Goal: Information Seeking & Learning: Learn about a topic

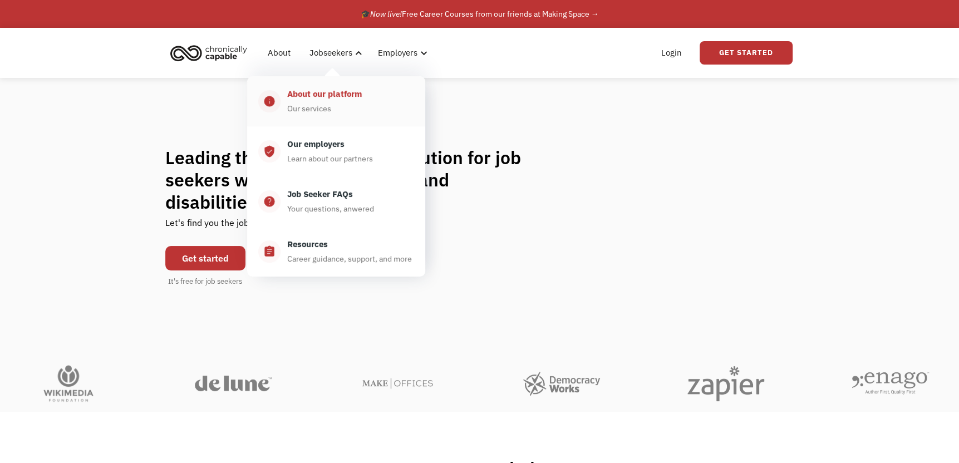
click at [346, 108] on div "About our platform Our services" at bounding box center [348, 101] width 134 height 28
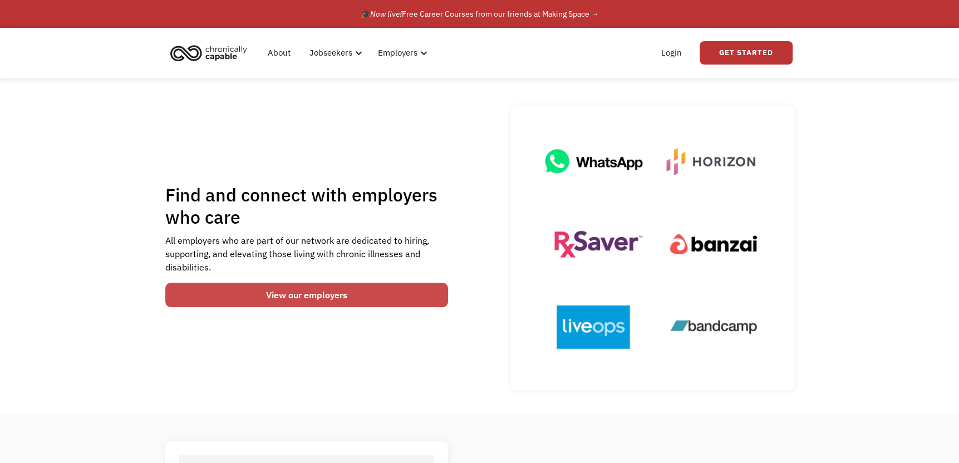
click at [362, 298] on link "View our employers" at bounding box center [306, 295] width 283 height 24
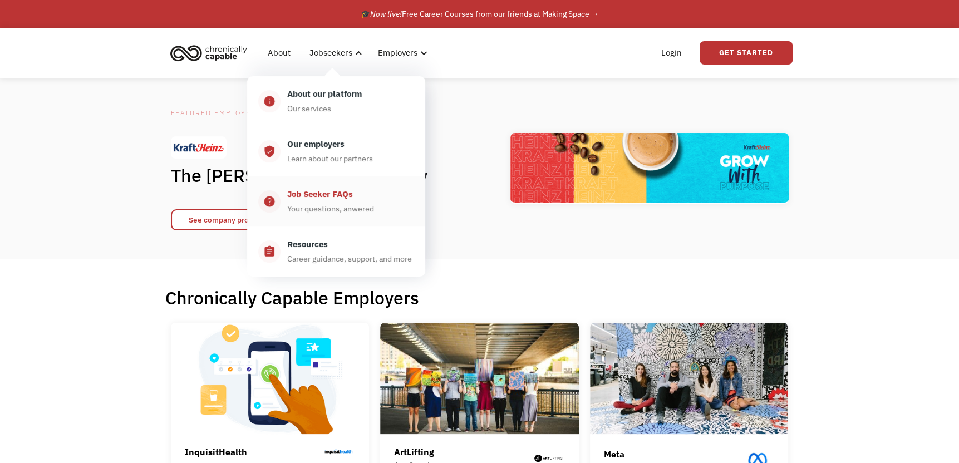
click at [372, 209] on div "Your questions, anwered" at bounding box center [330, 208] width 87 height 13
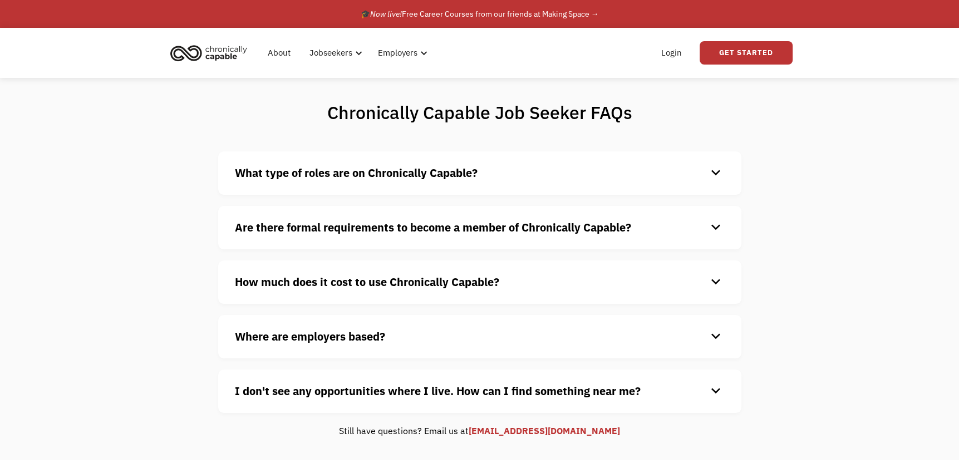
click at [359, 228] on strong "Are there formal requirements to become a member of Chronically Capable?" at bounding box center [433, 227] width 396 height 15
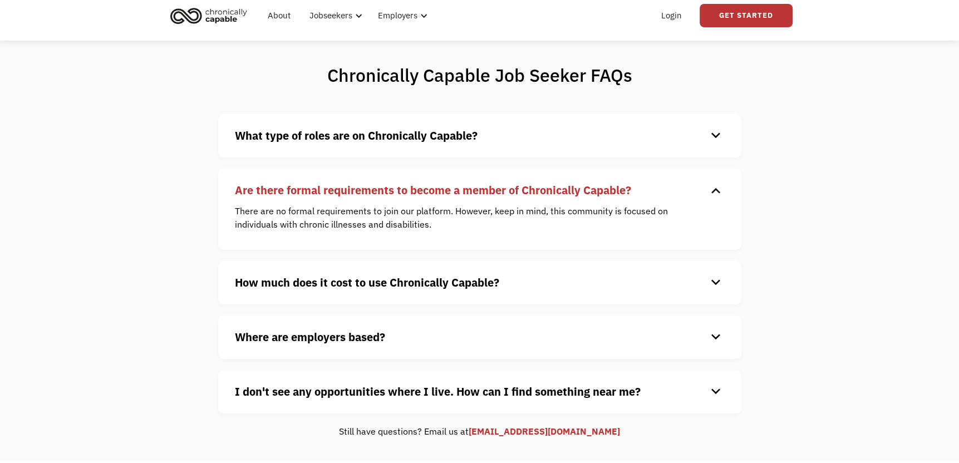
scroll to position [111, 0]
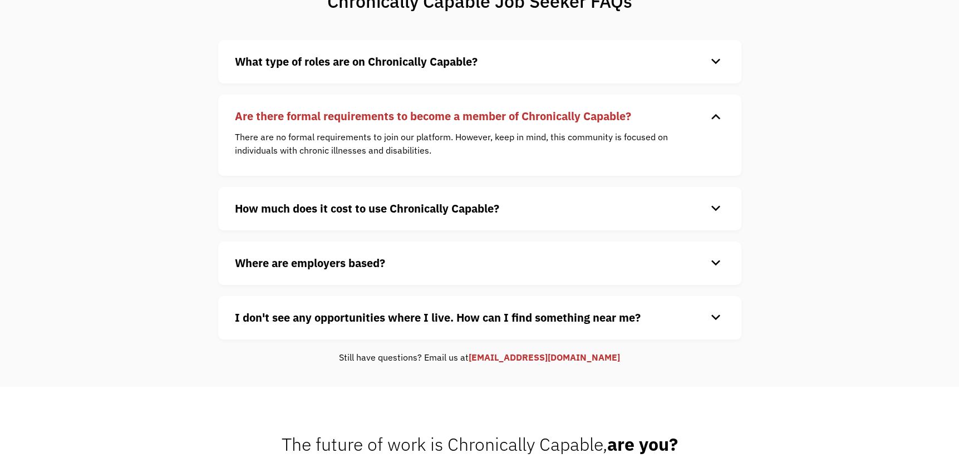
click at [376, 203] on strong "How much does it cost to use Chronically Capable?" at bounding box center [367, 208] width 264 height 15
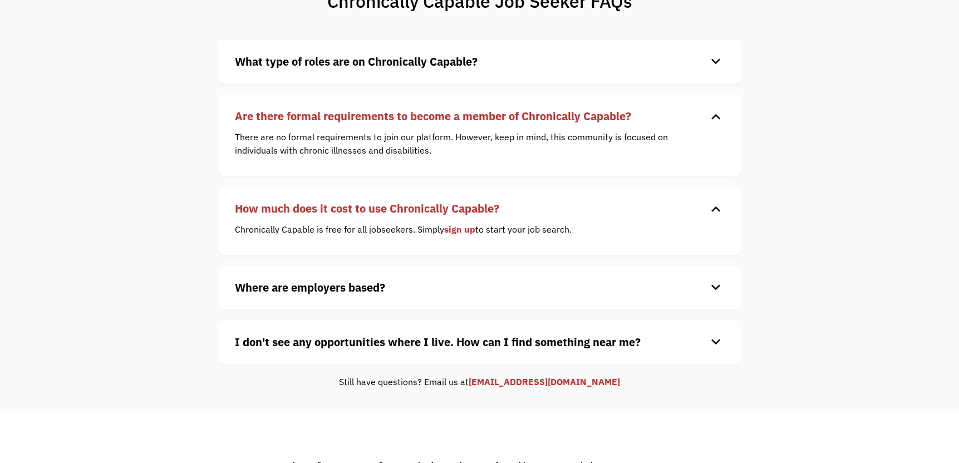
click at [370, 337] on strong "I don't see any opportunities where I live. How can I find something near me?" at bounding box center [438, 342] width 406 height 15
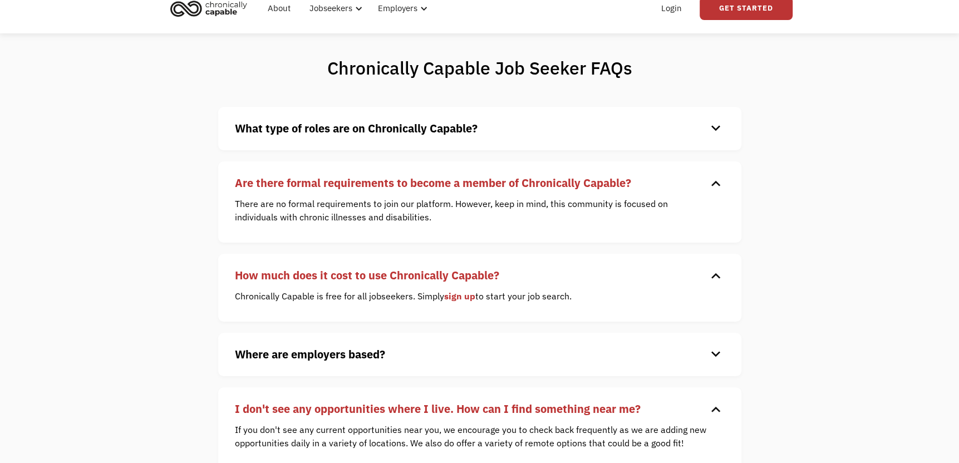
scroll to position [0, 0]
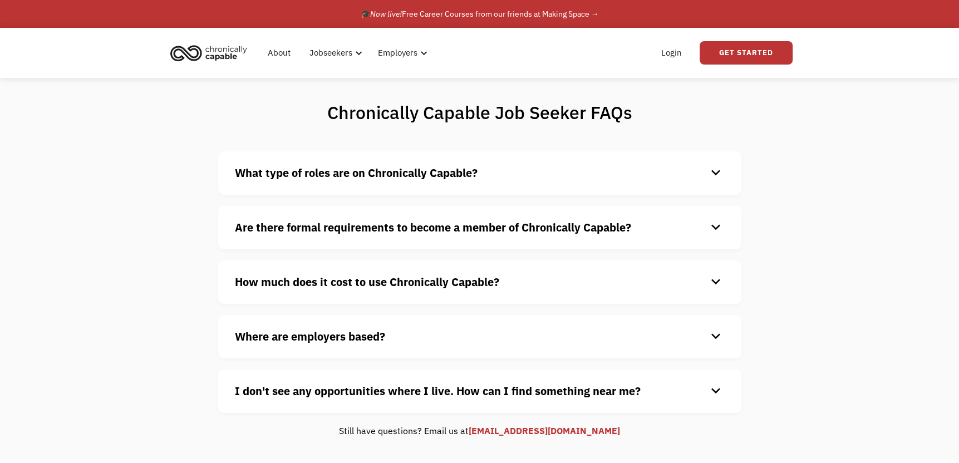
click at [450, 171] on strong "What type of roles are on Chronically Capable?" at bounding box center [356, 172] width 243 height 15
